Goal: Task Accomplishment & Management: Use online tool/utility

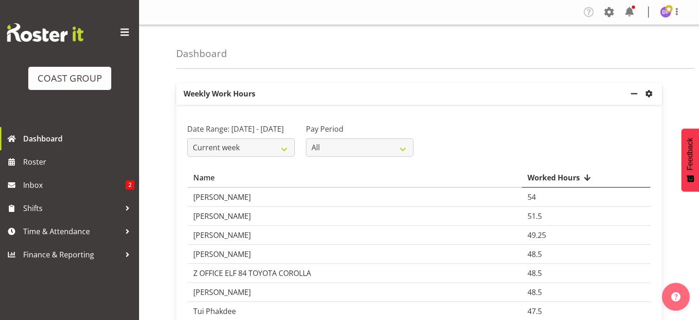
click at [647, 90] on span "settings" at bounding box center [648, 93] width 11 height 11
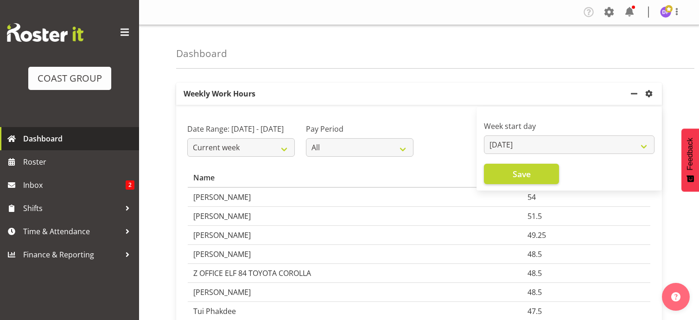
click at [34, 139] on span "Dashboard" at bounding box center [78, 139] width 111 height 14
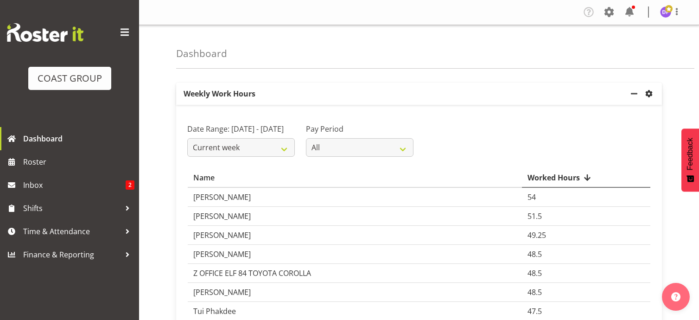
click at [649, 94] on span "settings" at bounding box center [648, 93] width 11 height 11
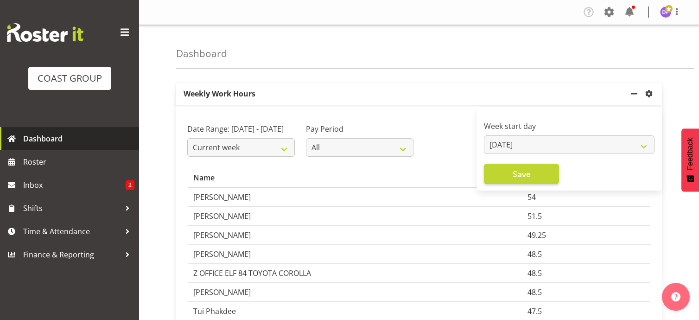
click at [28, 138] on span "Dashboard" at bounding box center [78, 139] width 111 height 14
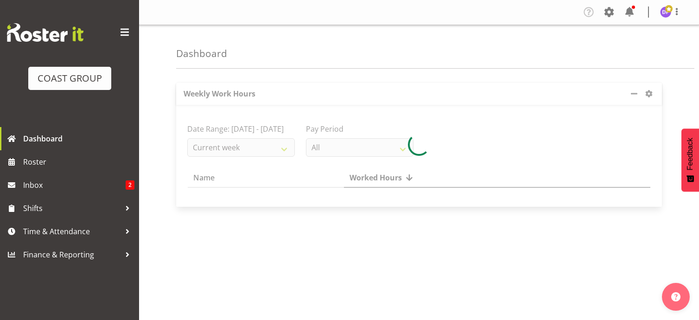
click at [122, 32] on span at bounding box center [124, 32] width 15 height 15
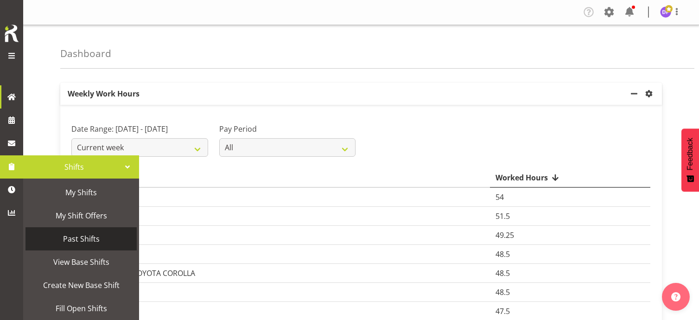
scroll to position [25, 0]
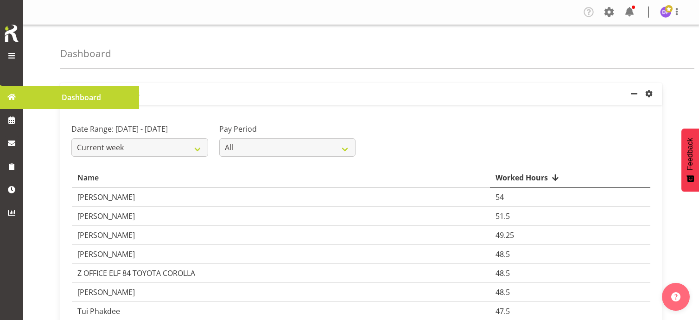
click at [10, 53] on span at bounding box center [11, 55] width 11 height 11
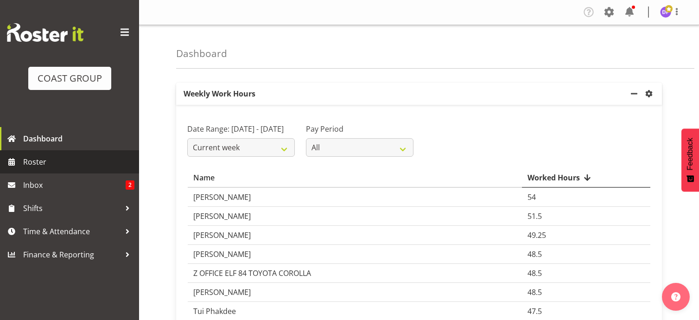
click at [35, 160] on span "Roster" at bounding box center [78, 162] width 111 height 14
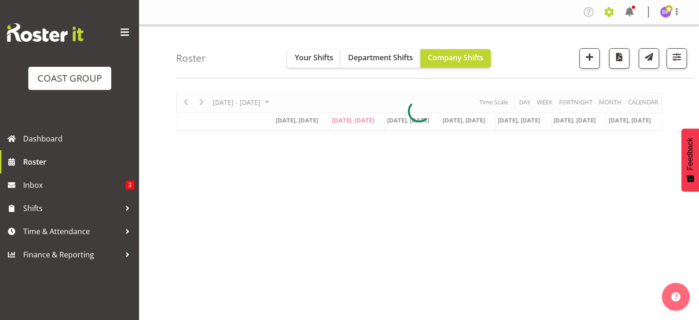
click at [612, 10] on span at bounding box center [608, 12] width 15 height 15
click at [555, 48] on link "Jobs" at bounding box center [571, 50] width 89 height 17
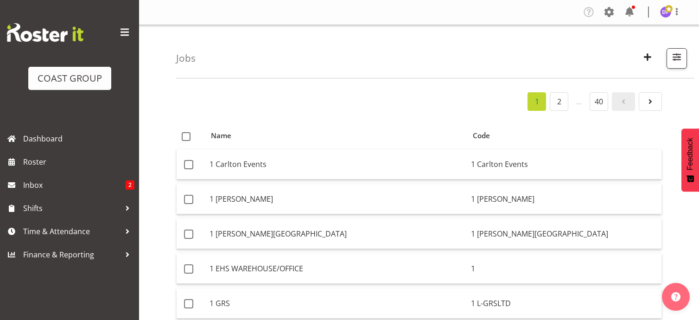
click at [240, 63] on div "Jobs Search Showing active jobs Showing running jobs" at bounding box center [435, 51] width 518 height 53
click at [214, 50] on div "Jobs Search Showing active jobs Showing running jobs" at bounding box center [435, 51] width 518 height 53
click at [673, 53] on span "button" at bounding box center [676, 57] width 12 height 12
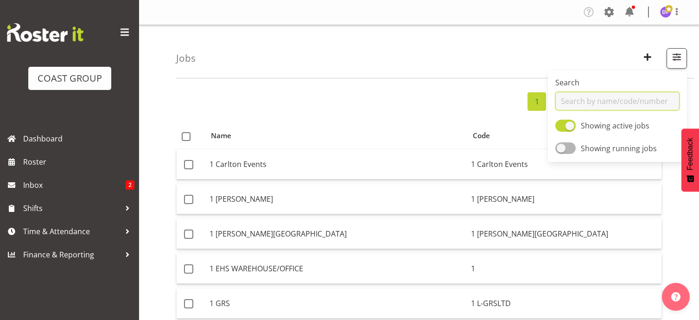
click at [574, 101] on input "text" at bounding box center [617, 101] width 124 height 19
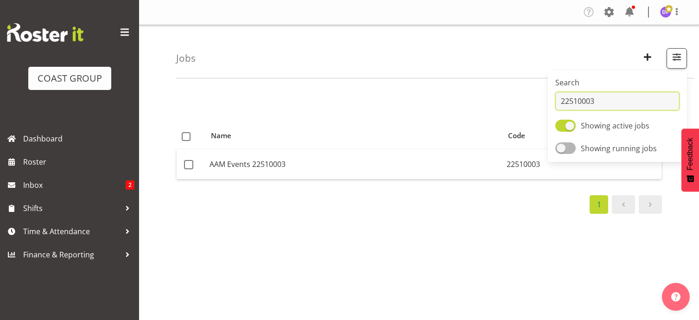
type input "22510003"
click at [442, 244] on div "1 Name Code AAM Events 22510003 22510003 1" at bounding box center [437, 270] width 523 height 371
